Goal: Information Seeking & Learning: Learn about a topic

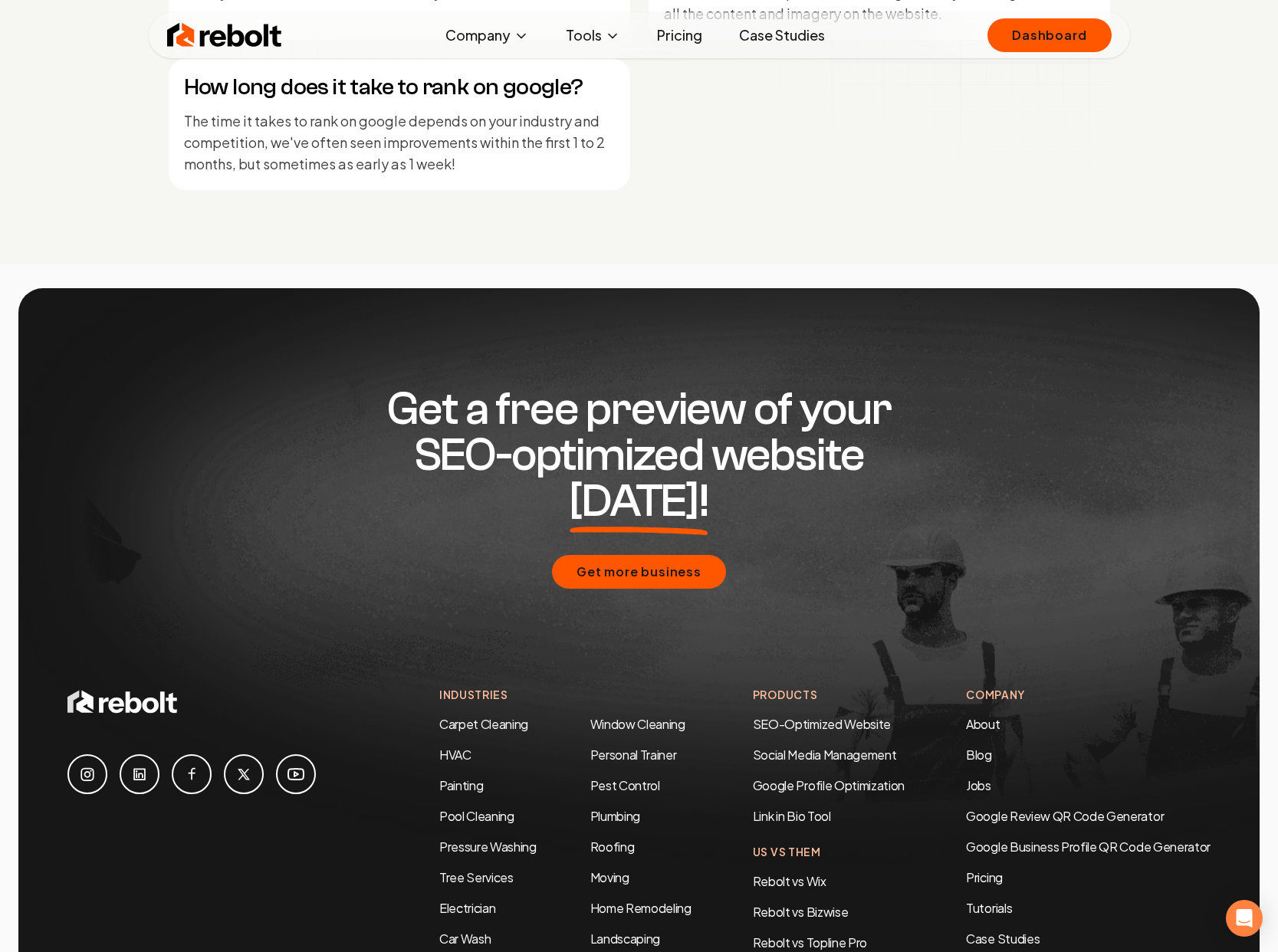
scroll to position [7189, 0]
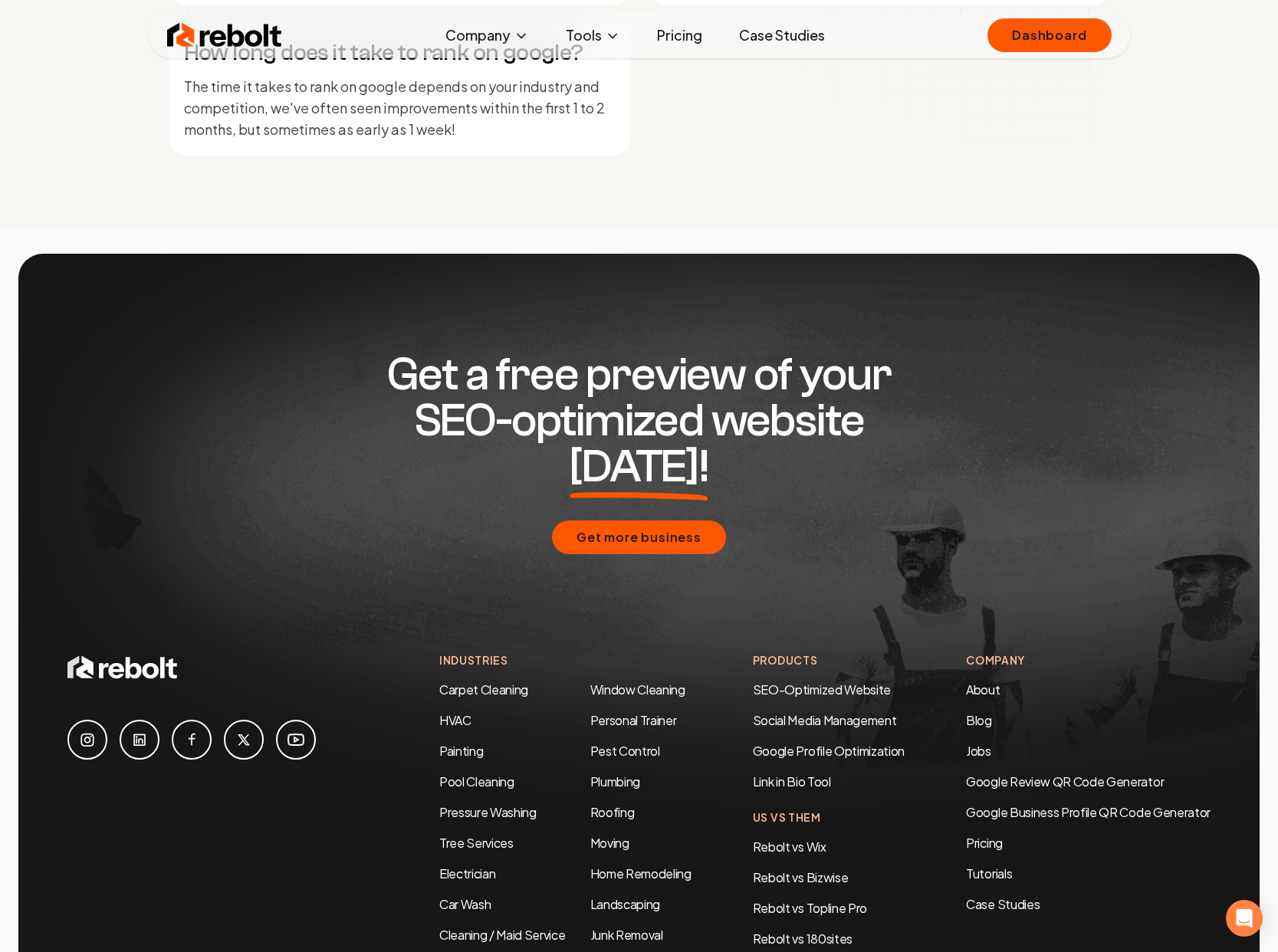
click at [133, 719] on link at bounding box center [139, 739] width 40 height 40
click at [769, 652] on h4 "Products" at bounding box center [828, 660] width 152 height 16
click at [1019, 652] on h4 "Company" at bounding box center [1088, 660] width 245 height 16
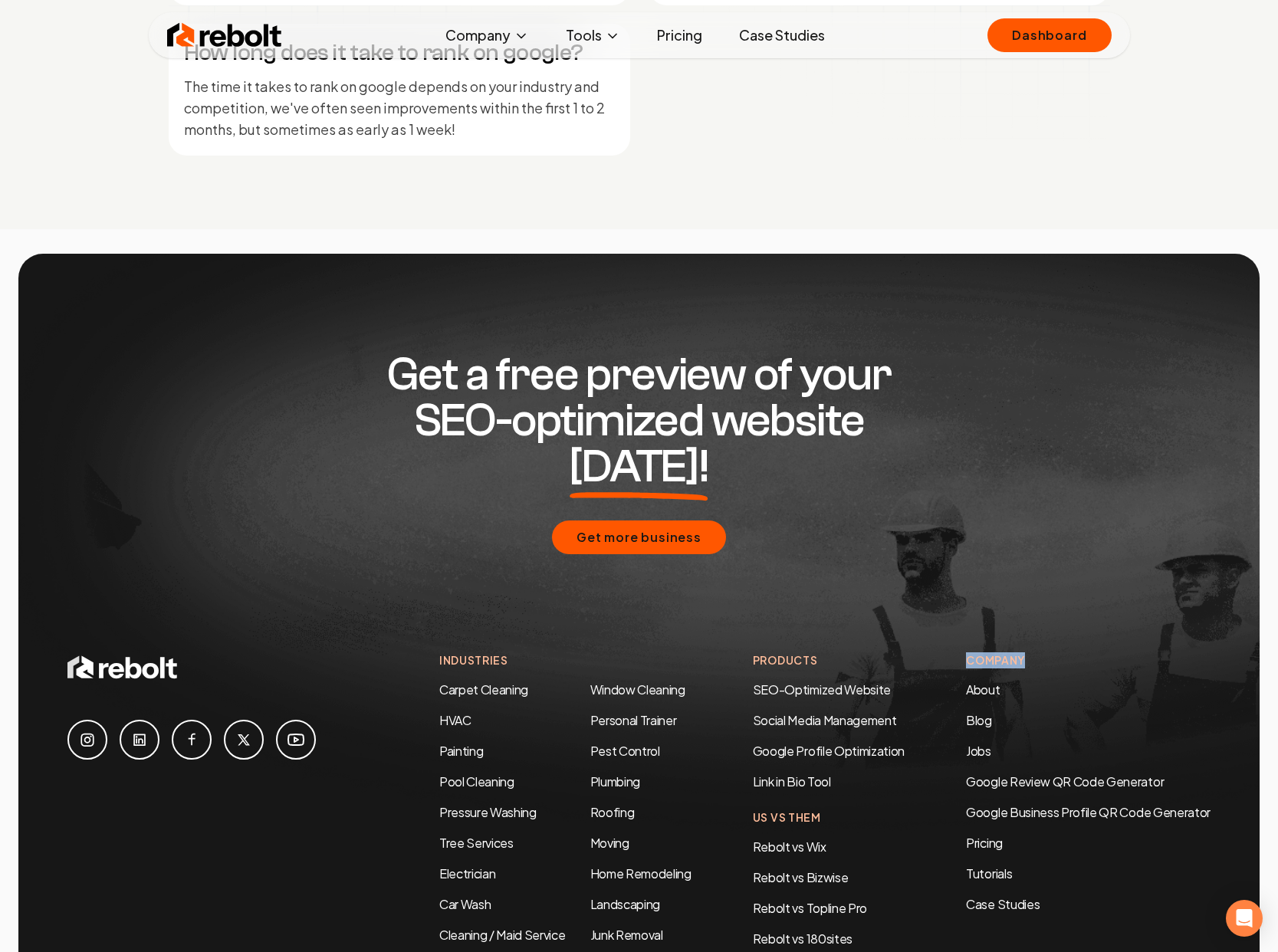
click at [1019, 652] on h4 "Company" at bounding box center [1088, 660] width 245 height 16
drag, startPoint x: 1090, startPoint y: 627, endPoint x: 1078, endPoint y: 632, distance: 13.0
click at [1090, 652] on div "Company About Blog Jobs Google Review QR Code Generator Google Business Profile…" at bounding box center [1088, 783] width 245 height 261
click at [979, 682] on link "About" at bounding box center [983, 689] width 34 height 16
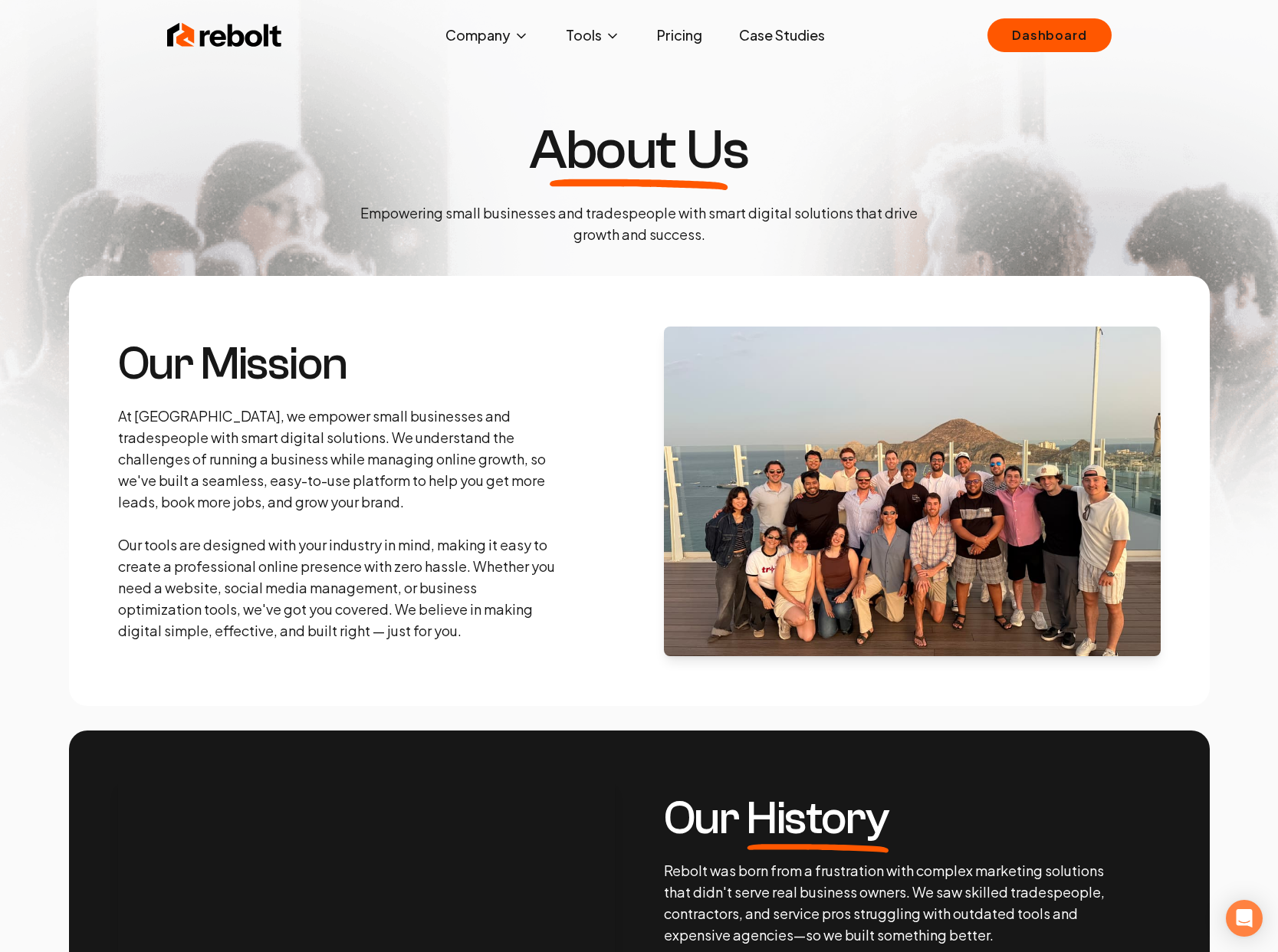
scroll to position [2, 0]
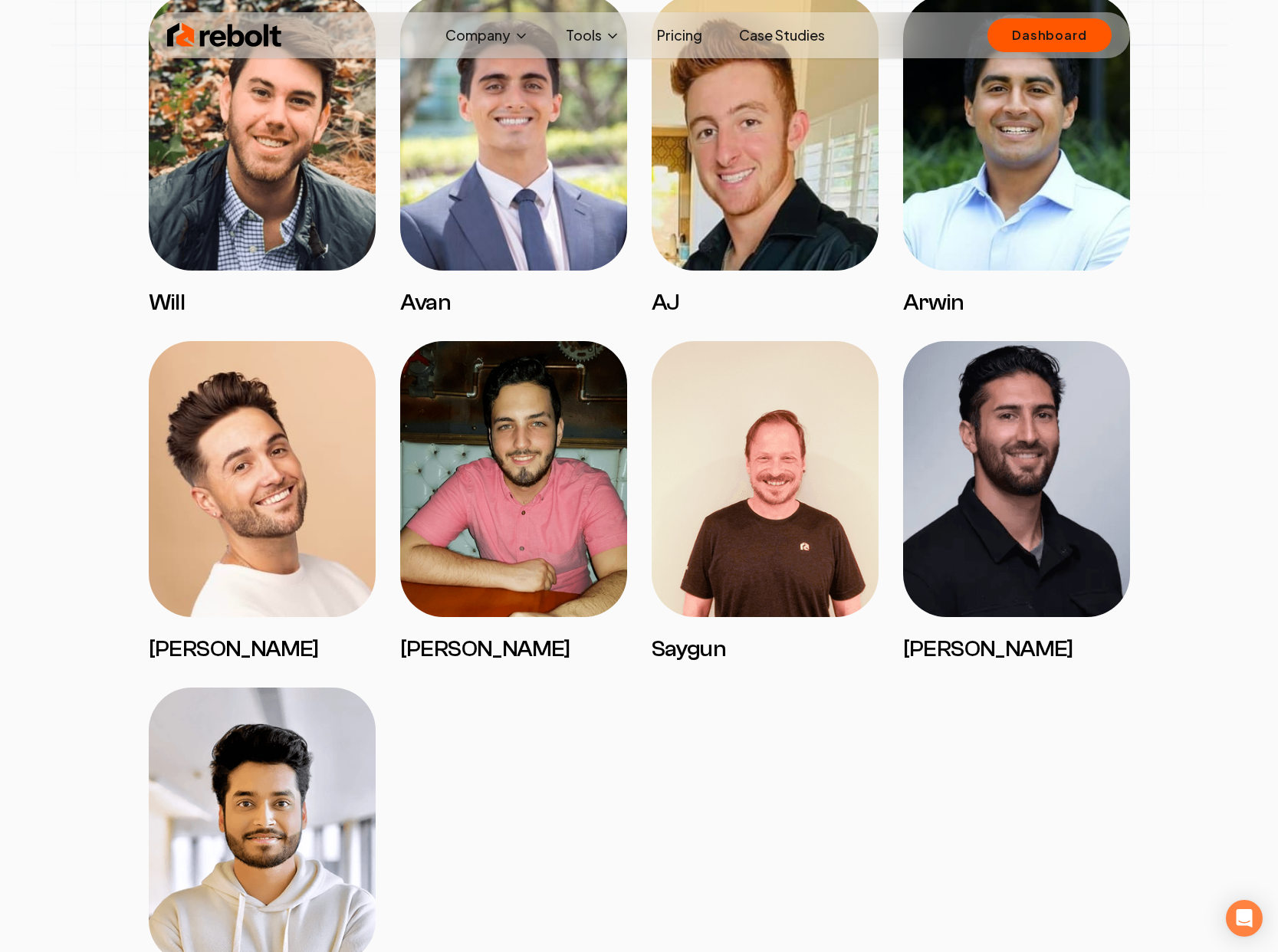
scroll to position [2210, 0]
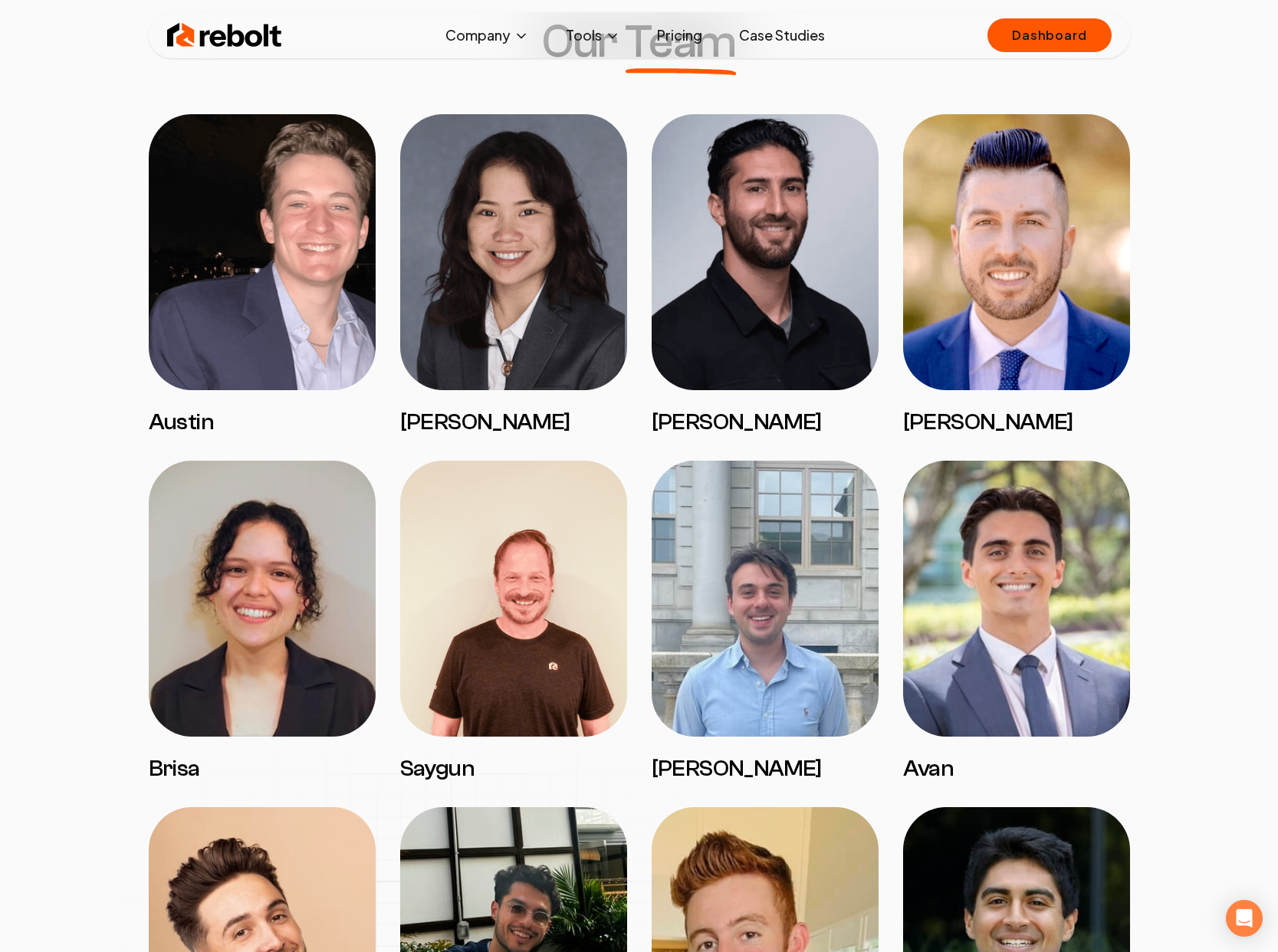
scroll to position [1224, 0]
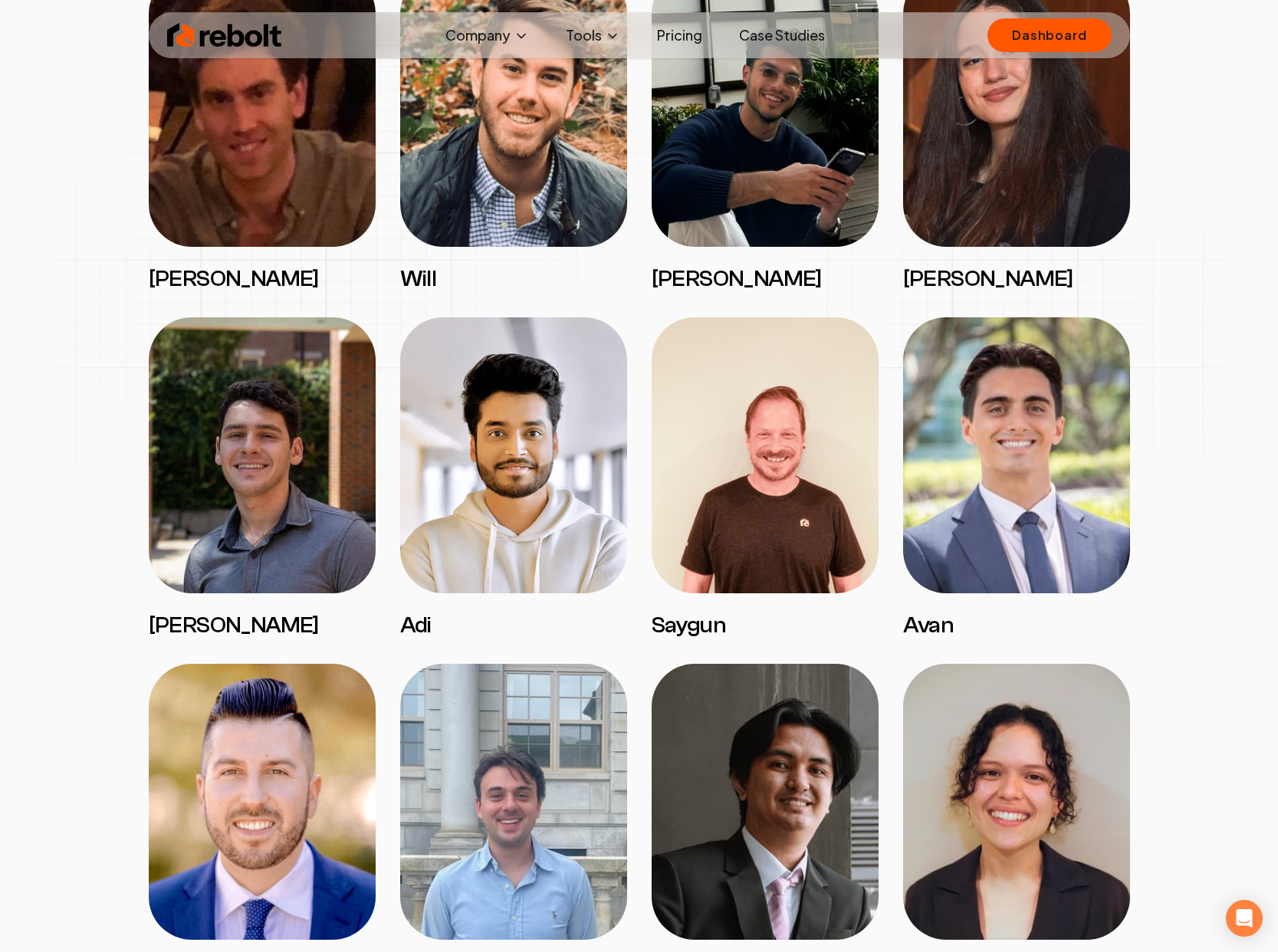
scroll to position [2153, 0]
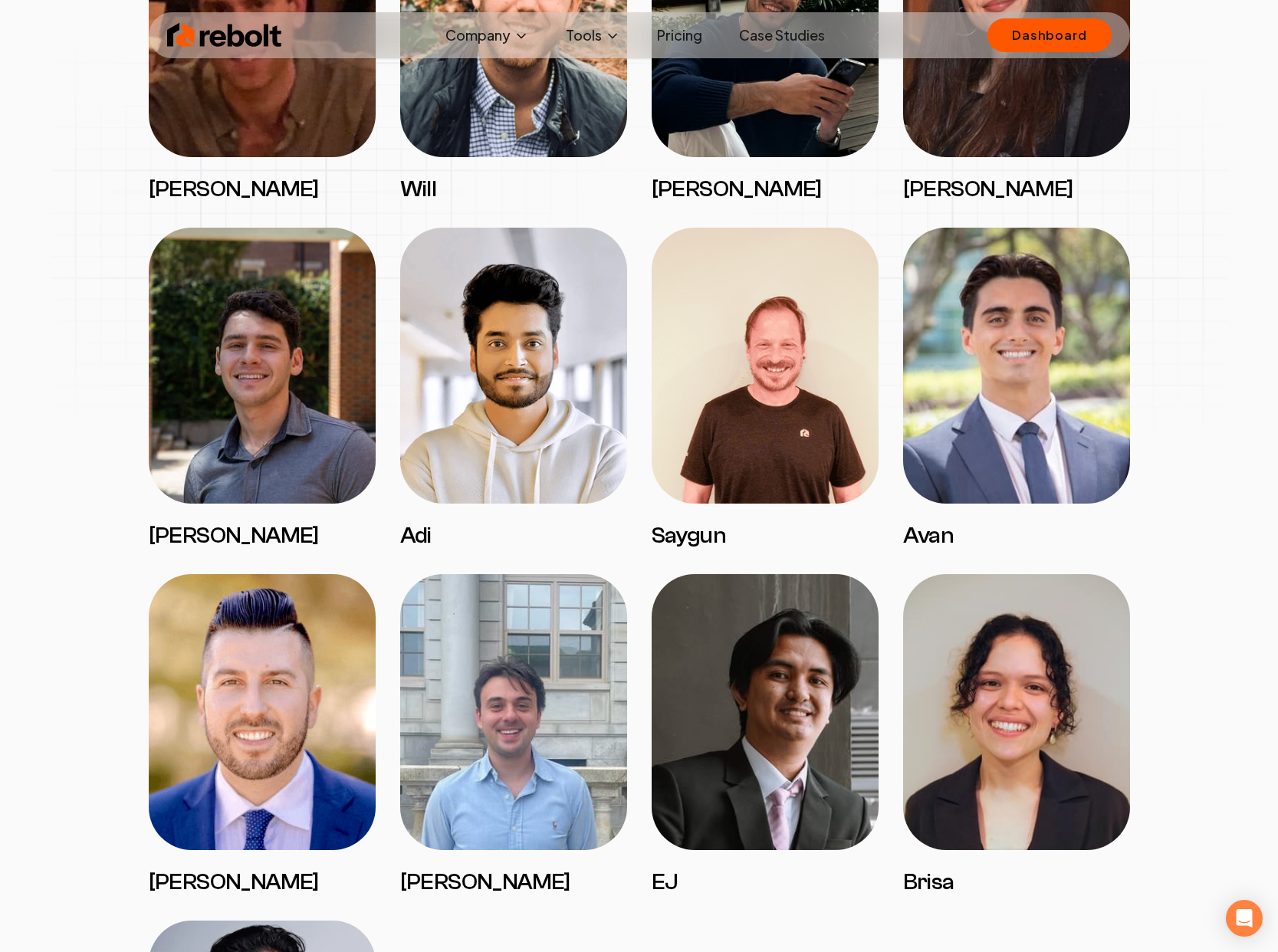
click at [925, 533] on h3 "Avan" at bounding box center [1017, 535] width 227 height 28
click at [924, 533] on h3 "Avan" at bounding box center [1017, 535] width 227 height 28
click at [976, 523] on h3 "Avan" at bounding box center [1017, 535] width 227 height 28
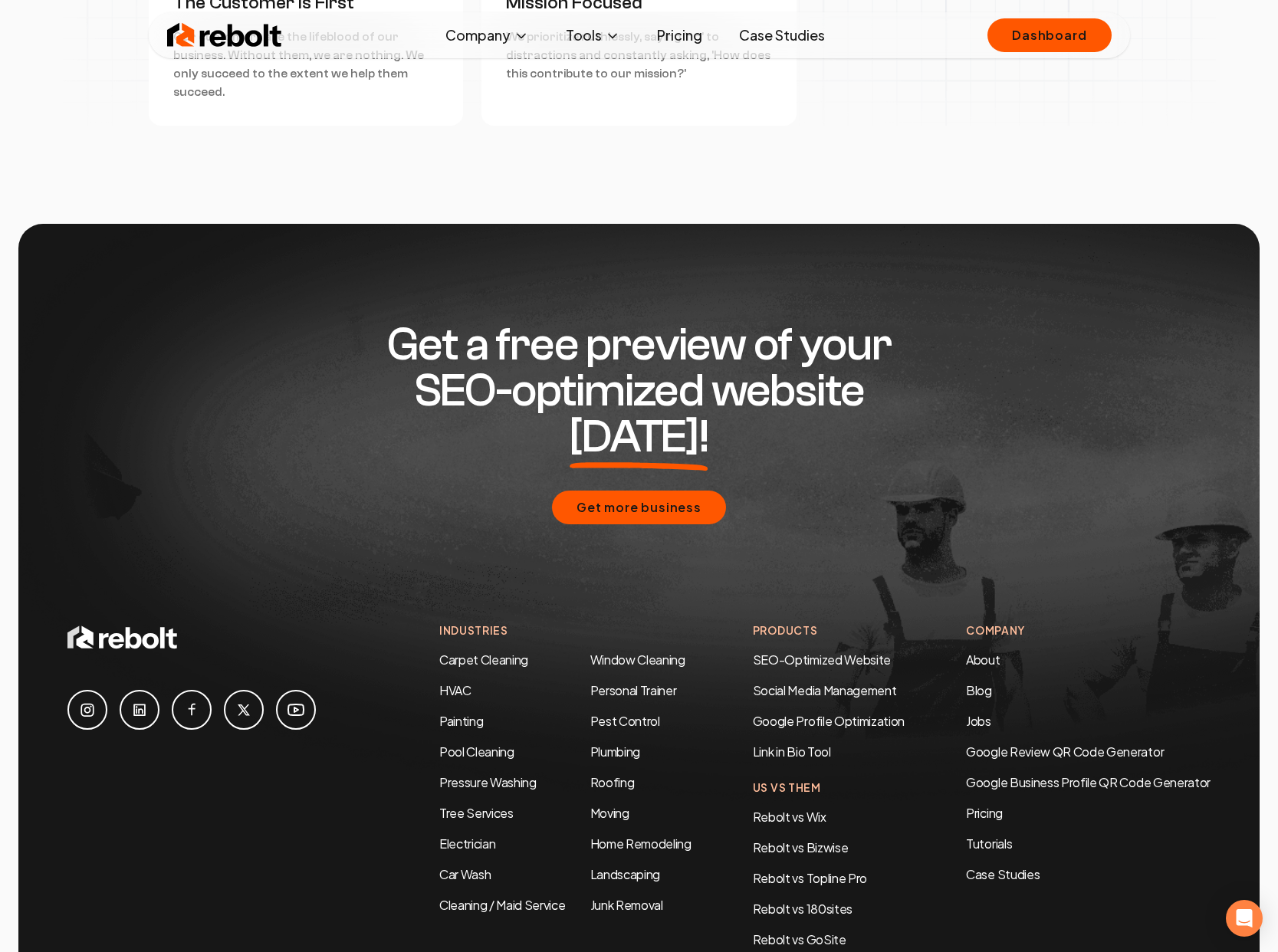
scroll to position [4484, 0]
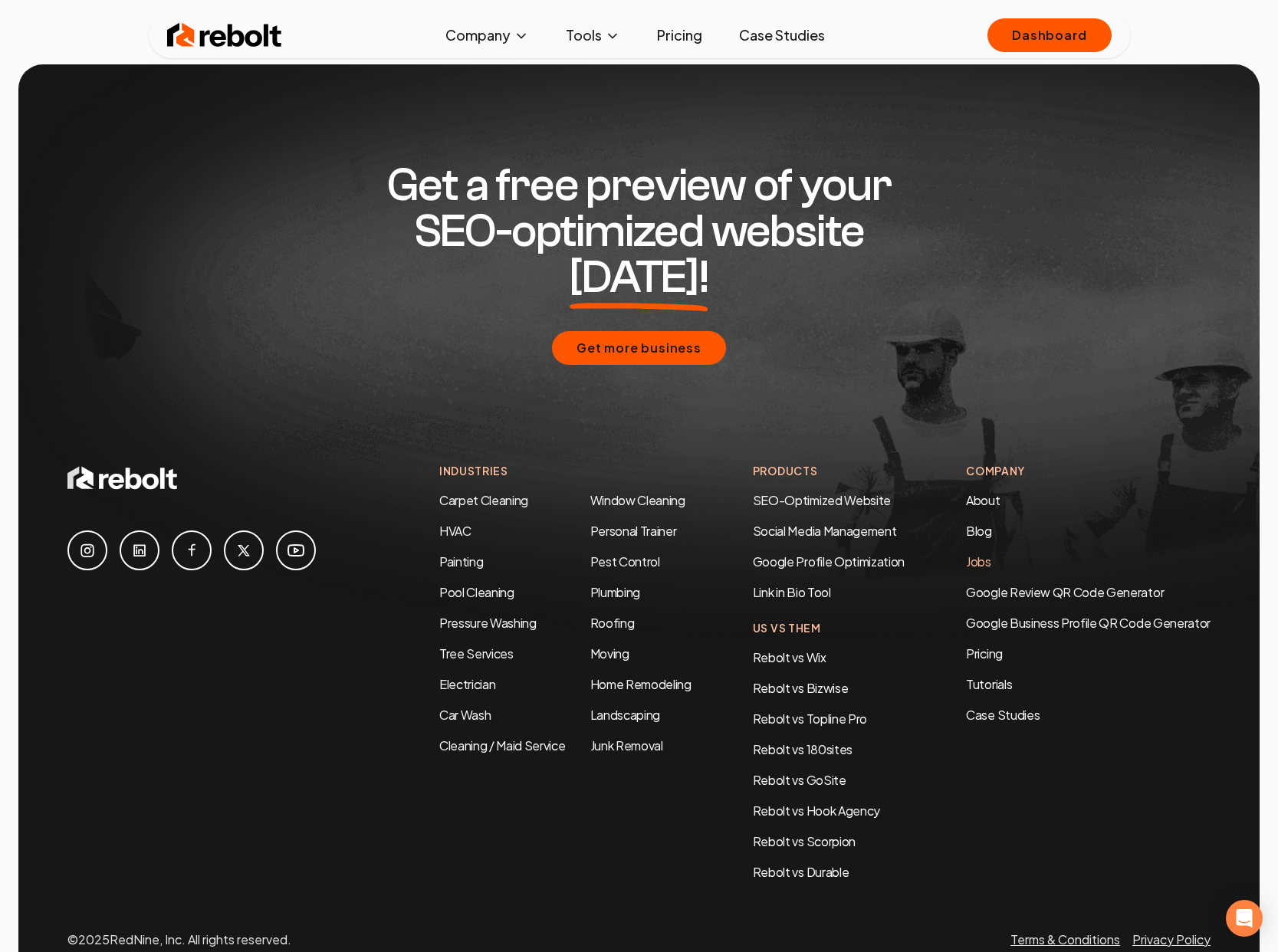
click at [983, 554] on link "Jobs" at bounding box center [978, 561] width 25 height 16
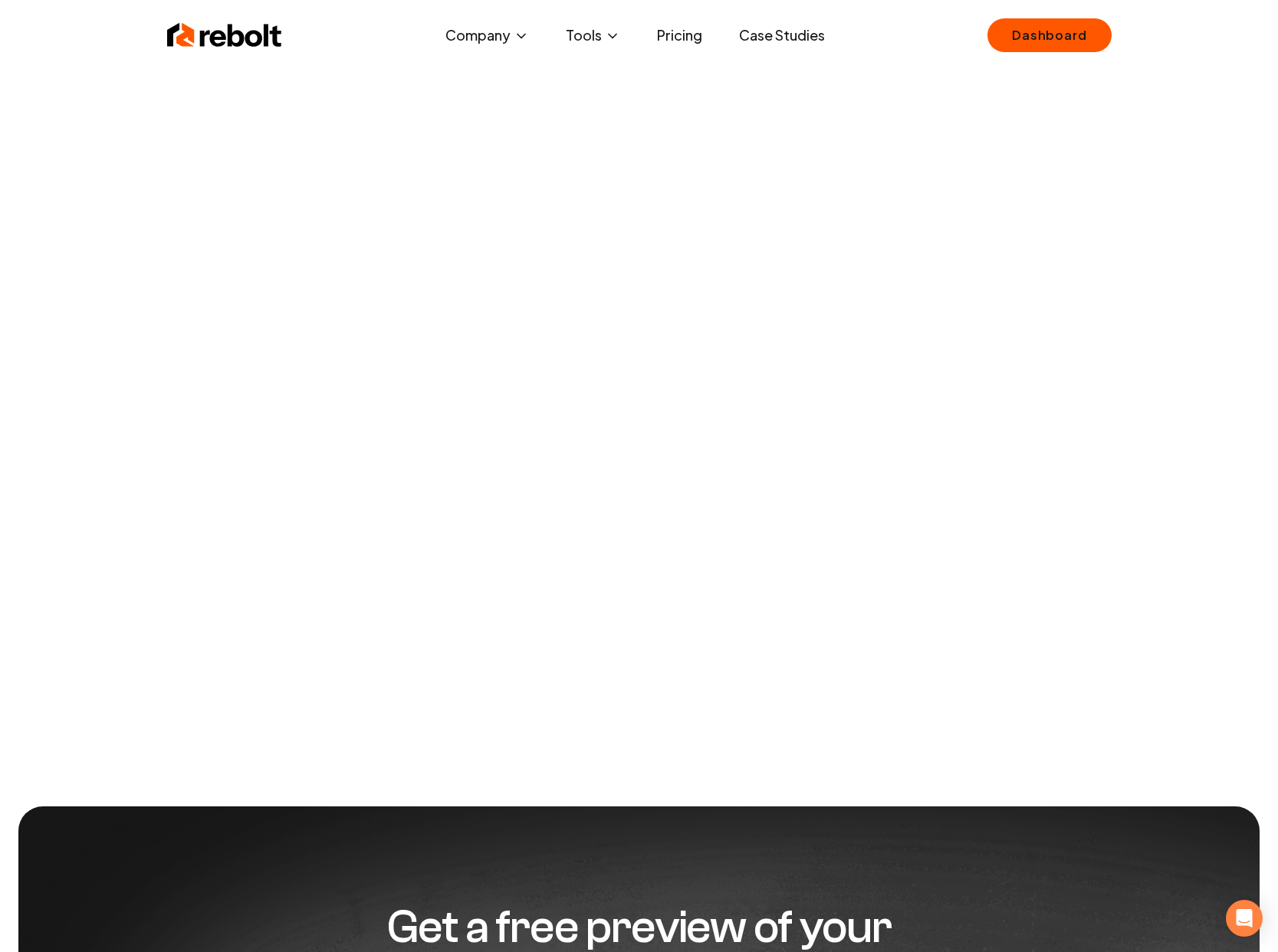
click at [239, 43] on img at bounding box center [225, 35] width 115 height 30
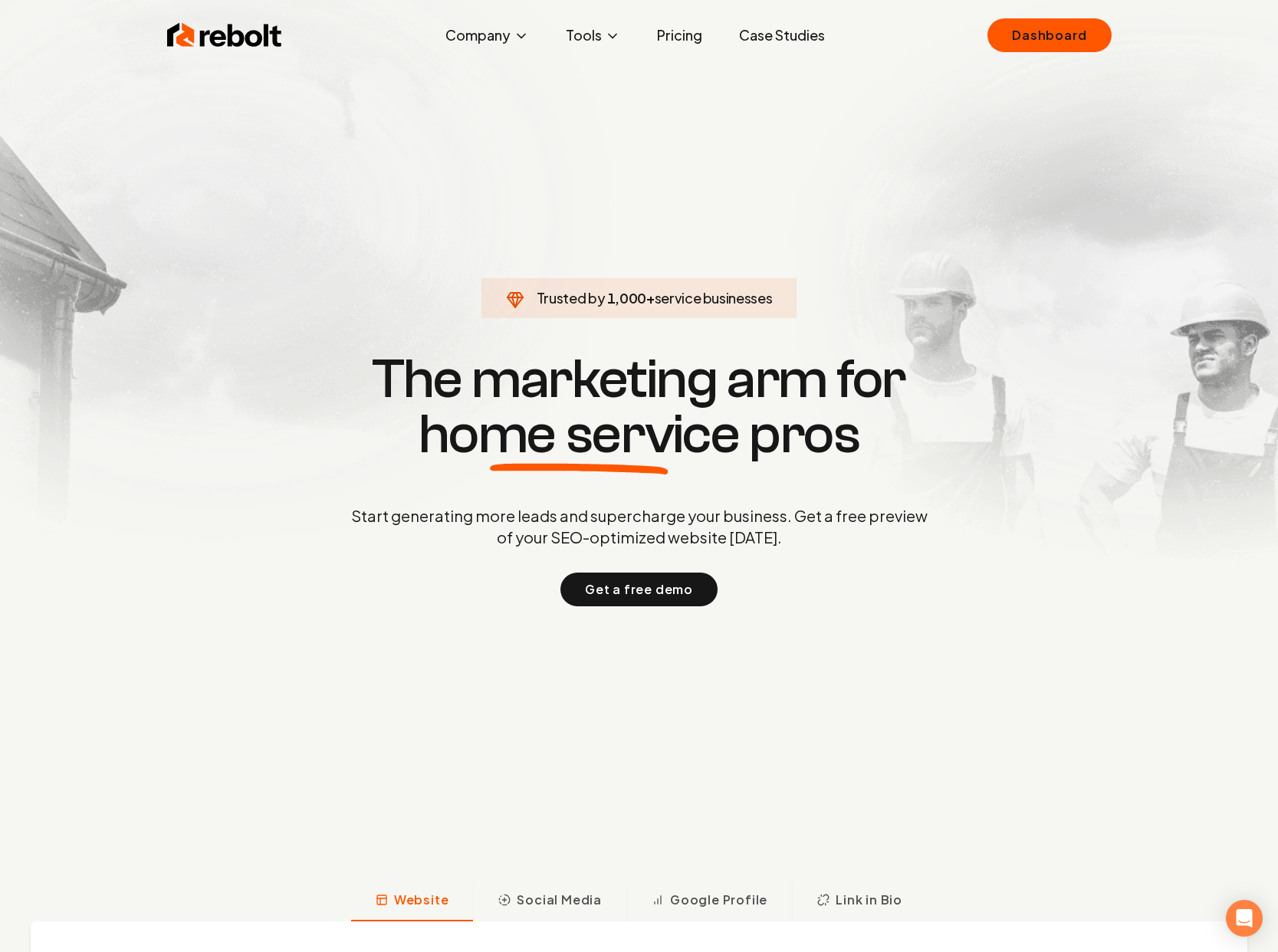
click at [472, 769] on section "Trusted by 1,000 + service businesses The marketing arm for home service pros S…" at bounding box center [639, 477] width 761 height 857
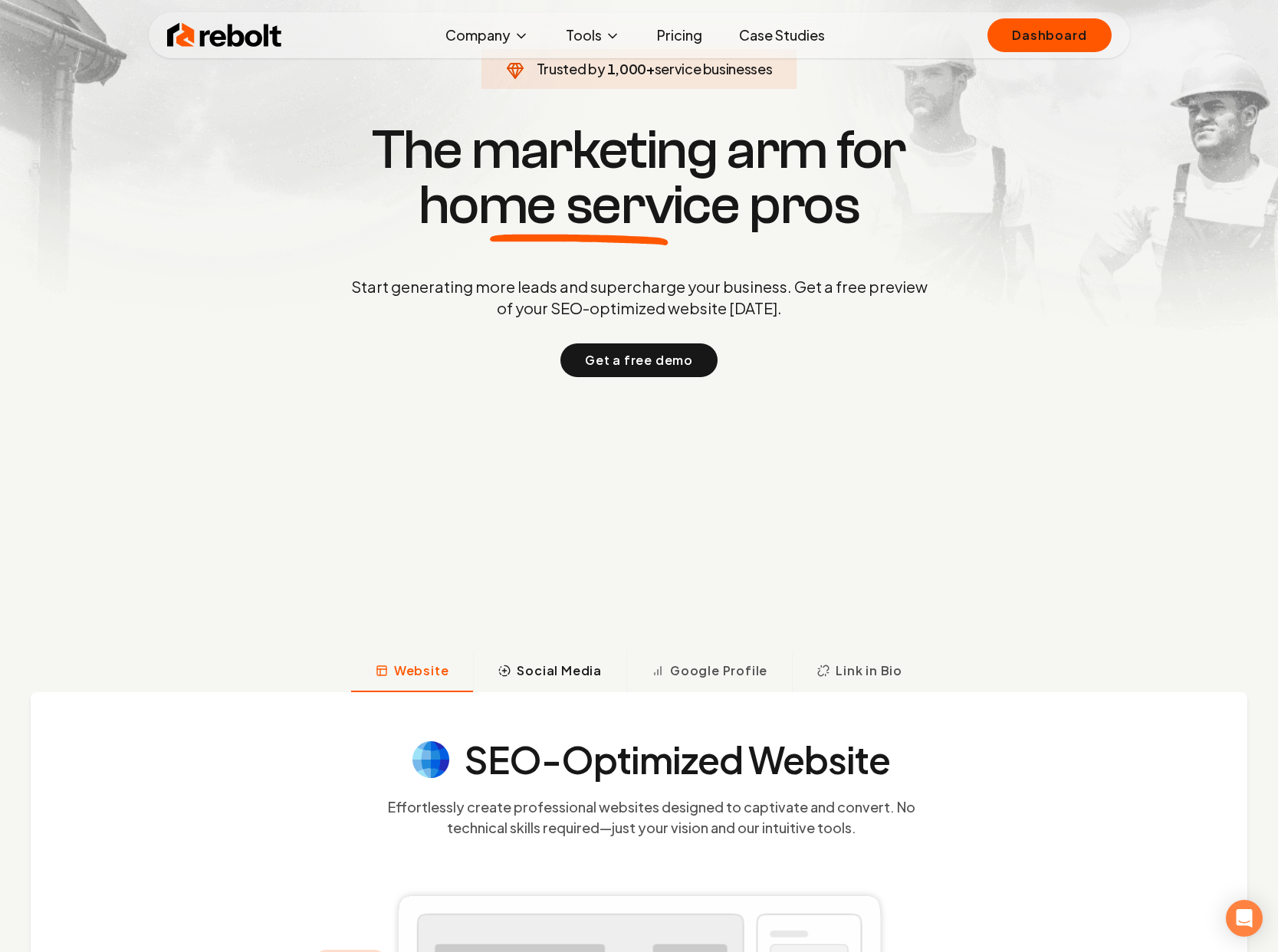
click at [553, 664] on span "Social Media" at bounding box center [559, 671] width 85 height 18
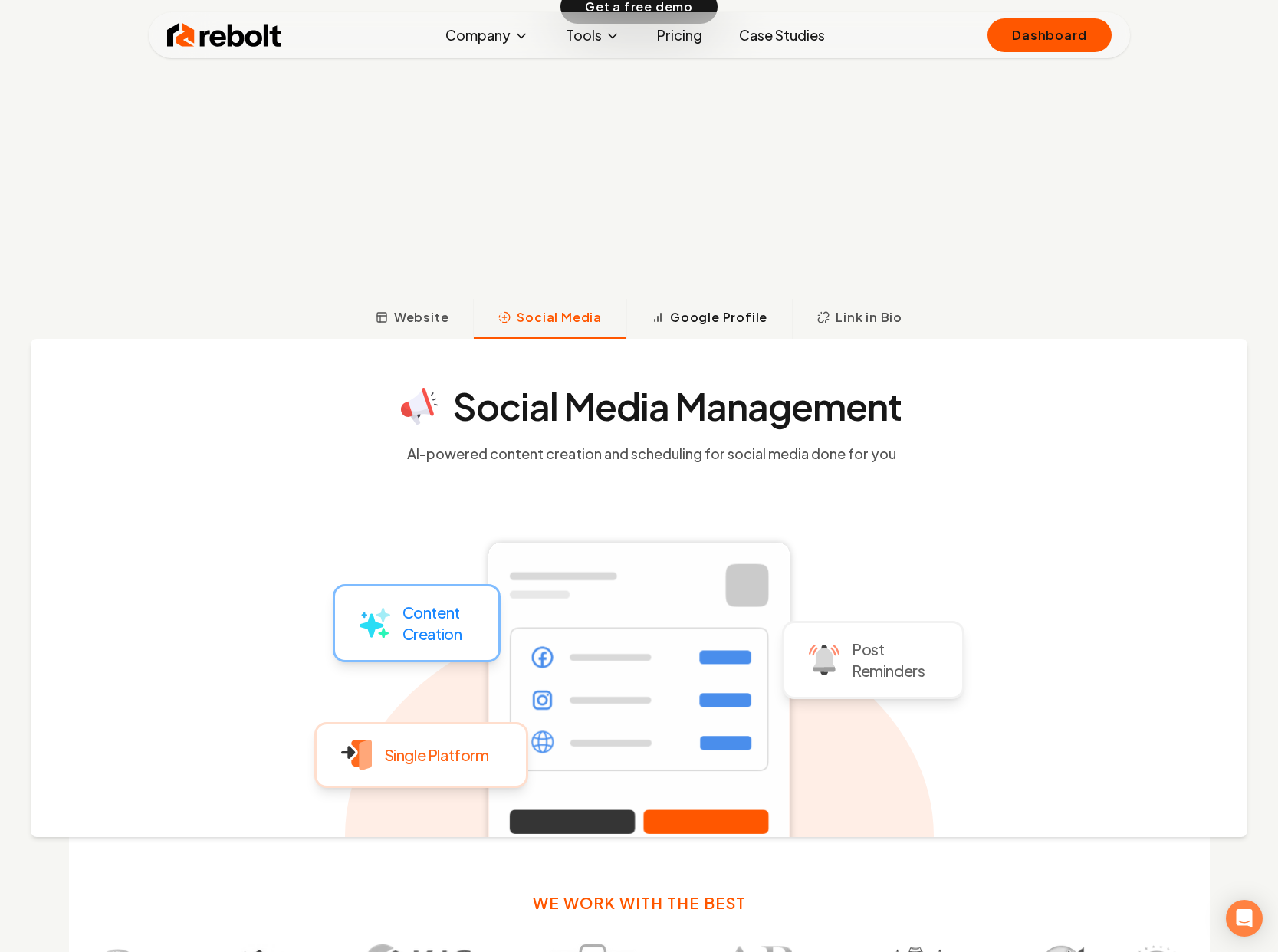
click at [736, 324] on span "Google Profile" at bounding box center [719, 317] width 98 height 18
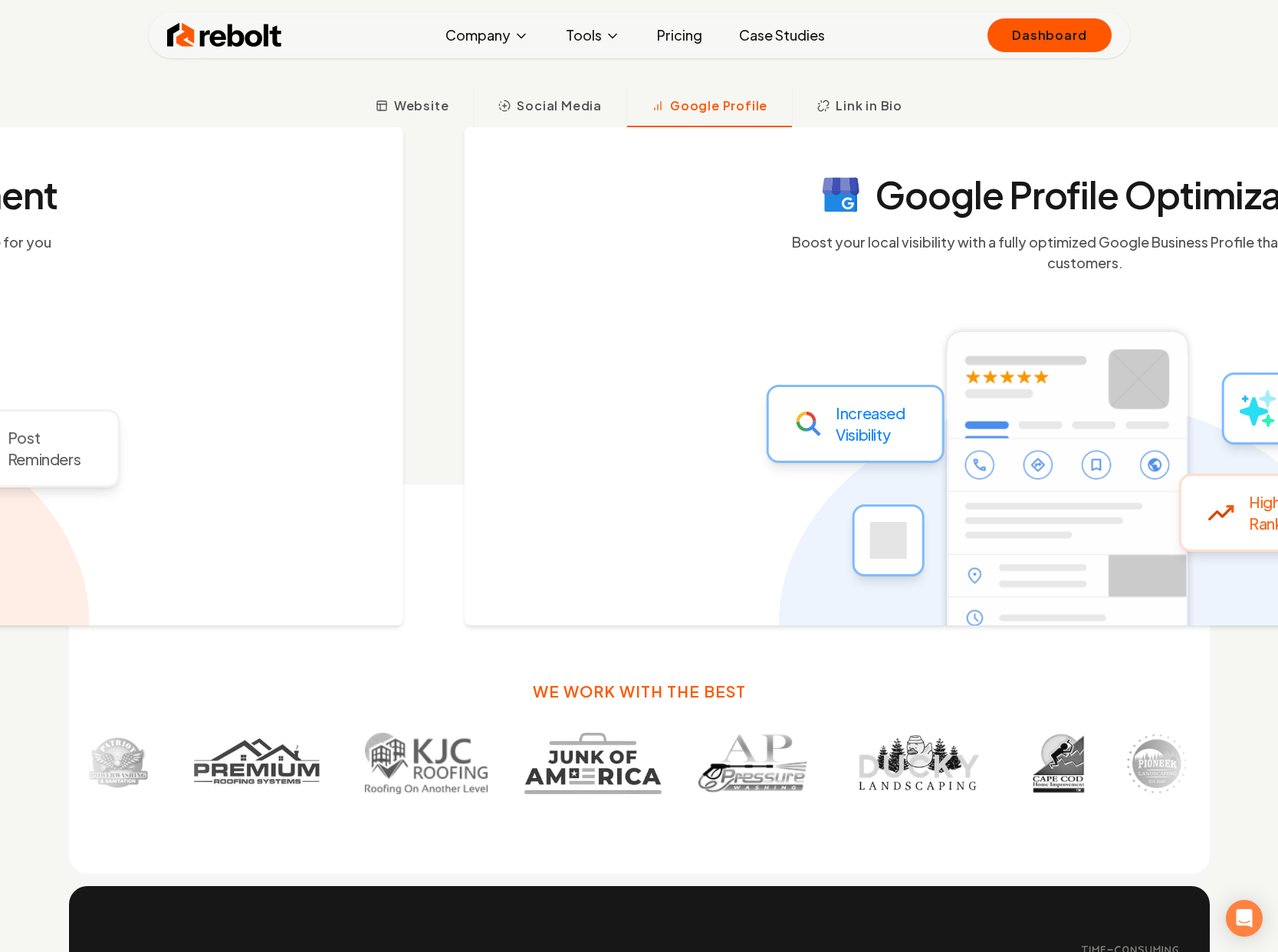
scroll to position [807, 0]
